Goal: Task Accomplishment & Management: Complete application form

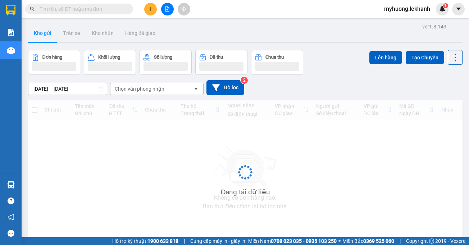
click at [152, 10] on icon "plus" at bounding box center [150, 8] width 5 height 5
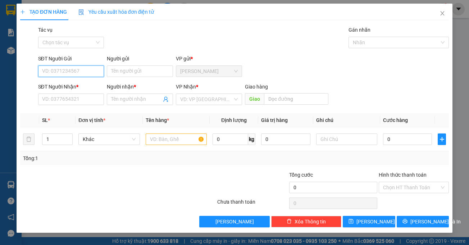
click at [63, 70] on input "SĐT Người Gửi" at bounding box center [71, 72] width 66 height 12
click at [64, 87] on div "0946758667 - cô em" at bounding box center [71, 86] width 58 height 8
type input "0946758667"
type input "cô em"
type input "0382174645"
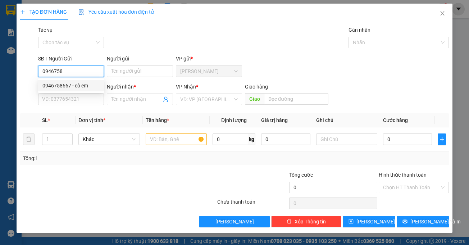
type input "thai"
type input "30.000"
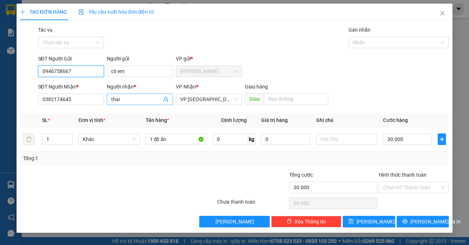
type input "0946758667"
click at [122, 98] on input "thai" at bounding box center [136, 99] width 50 height 8
type input "t"
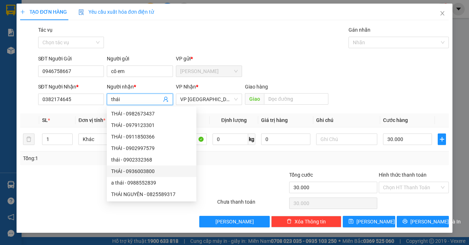
type input "thái"
click at [262, 174] on div at bounding box center [253, 183] width 72 height 25
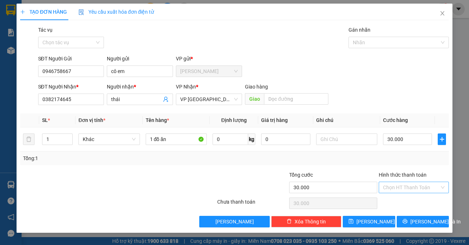
click at [417, 189] on input "Hình thức thanh toán" at bounding box center [411, 187] width 57 height 11
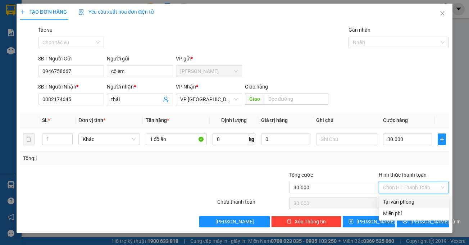
click at [406, 202] on div "Tại văn phòng" at bounding box center [414, 202] width 62 height 8
type input "0"
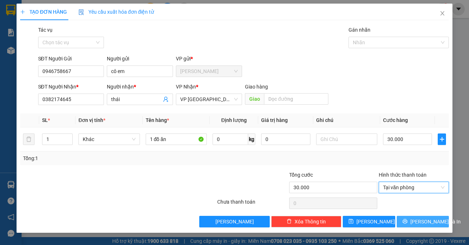
click at [407, 218] on button "[PERSON_NAME] và In" at bounding box center [423, 222] width 53 height 12
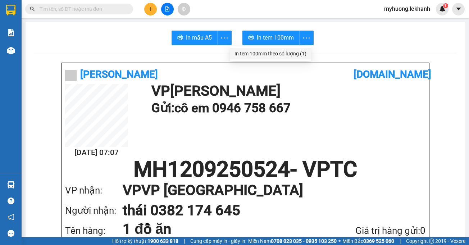
click at [287, 51] on div "In tem 100mm theo số lượng (1)" at bounding box center [271, 54] width 72 height 8
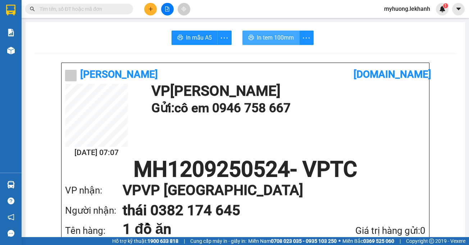
click at [286, 37] on span "In tem 100mm" at bounding box center [275, 37] width 37 height 9
